Goal: Find specific page/section: Find specific page/section

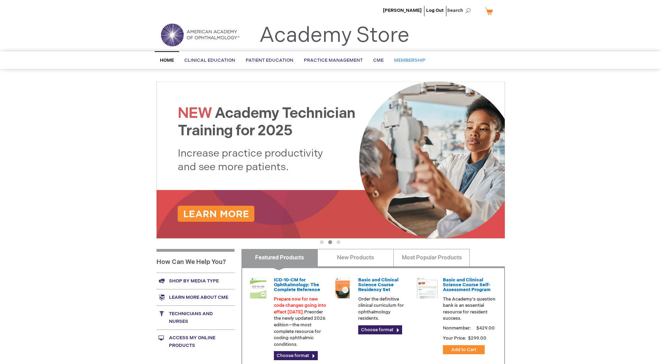
click at [408, 62] on span "Membership" at bounding box center [409, 60] width 31 height 6
click at [409, 61] on span "Membership" at bounding box center [409, 60] width 31 height 6
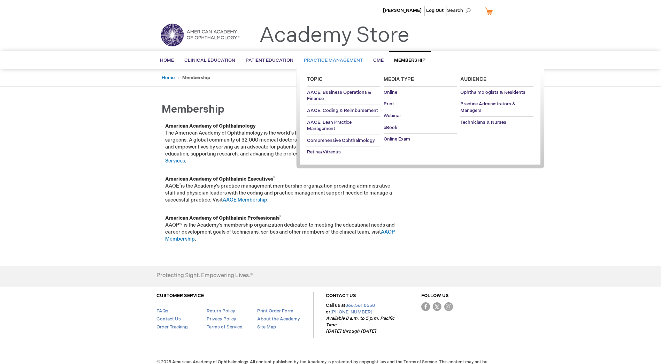
click at [335, 55] on link "Practice Management" at bounding box center [333, 60] width 69 height 17
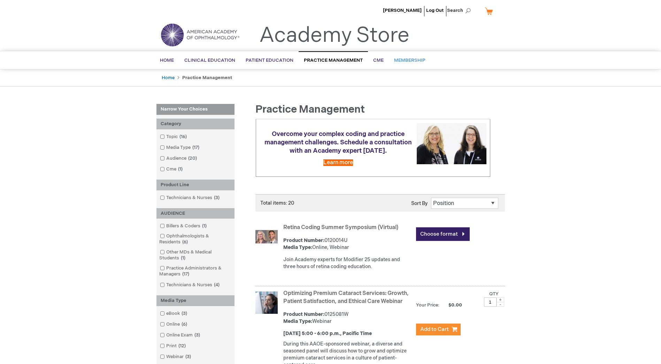
click at [405, 60] on span "Membership" at bounding box center [409, 60] width 31 height 6
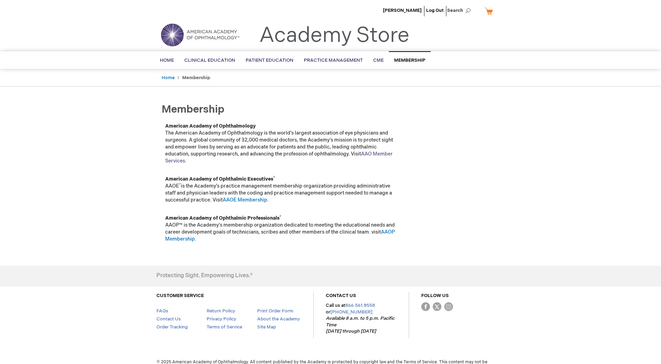
click at [376, 153] on link "AAO Member Services" at bounding box center [279, 157] width 228 height 13
